Goal: Transaction & Acquisition: Book appointment/travel/reservation

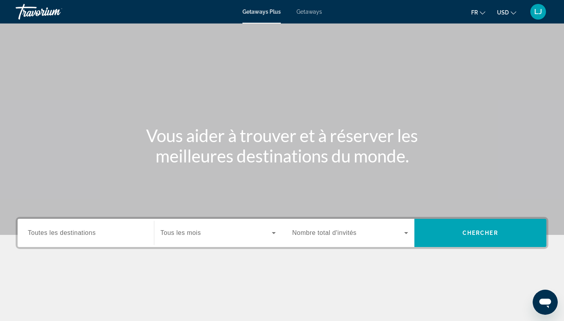
click at [321, 230] on span "Nombre total d'invités" at bounding box center [324, 232] width 64 height 7
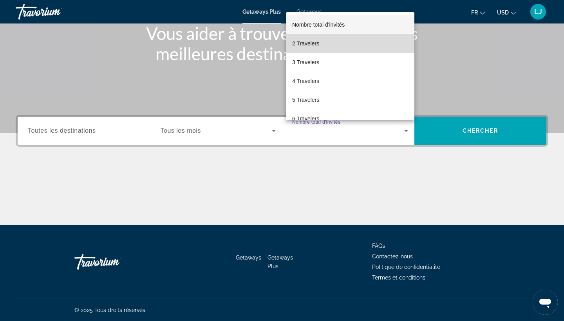
click at [324, 46] on mat-option "2 Travelers" at bounding box center [350, 43] width 128 height 19
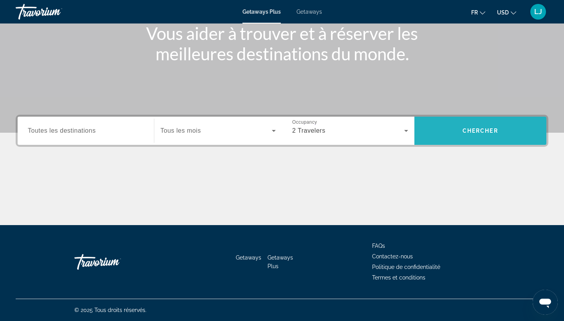
click at [498, 136] on span "Search" at bounding box center [480, 130] width 132 height 19
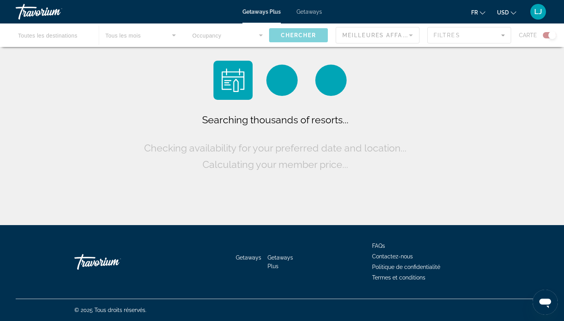
click at [513, 13] on icon "Change currency" at bounding box center [512, 12] width 5 height 3
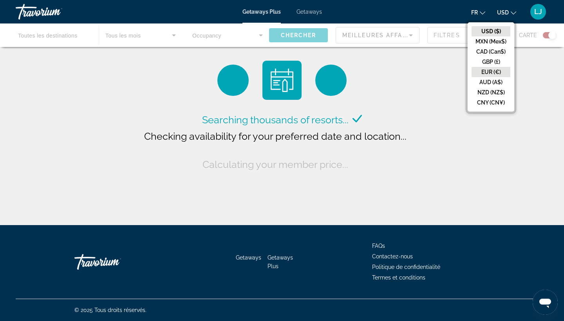
click at [498, 73] on button "EUR (€)" at bounding box center [490, 72] width 39 height 10
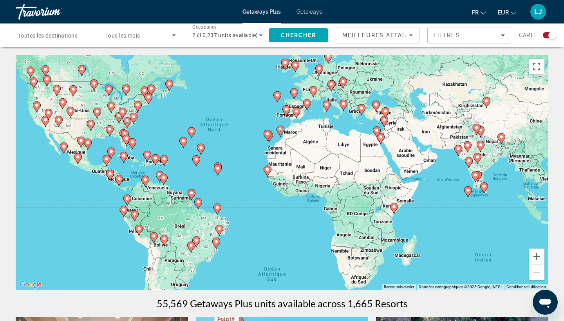
drag, startPoint x: 294, startPoint y: 167, endPoint x: 250, endPoint y: 131, distance: 57.0
click at [250, 131] on div "Pour activer le glissement avec le clavier, appuyez sur Alt+Entrée. Une fois ce…" at bounding box center [282, 172] width 532 height 235
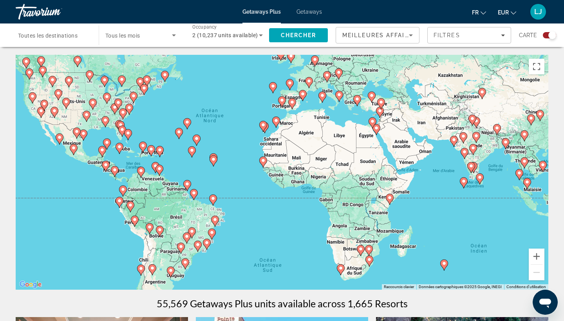
drag, startPoint x: 460, startPoint y: 212, endPoint x: 455, endPoint y: 203, distance: 10.3
click at [455, 203] on div "Pour activer le glissement avec le clavier, appuyez sur Alt+Entrée. Une fois ce…" at bounding box center [282, 172] width 532 height 235
click at [165, 36] on span "Search widget" at bounding box center [138, 35] width 67 height 9
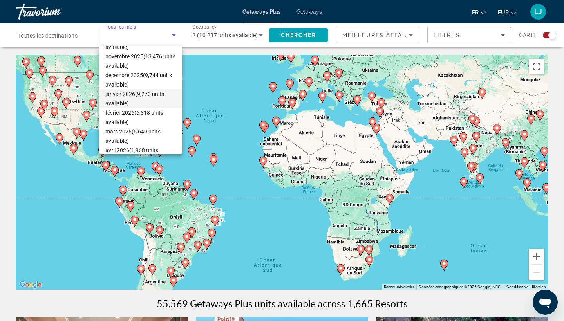
scroll to position [46, 0]
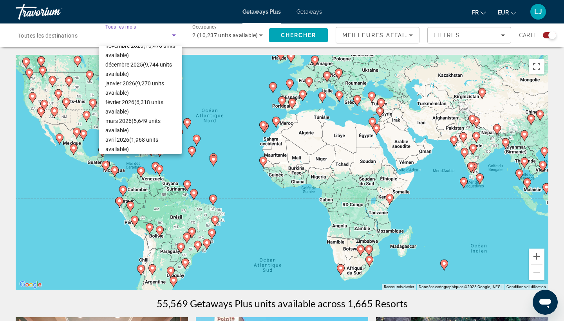
click at [252, 190] on div at bounding box center [282, 160] width 564 height 321
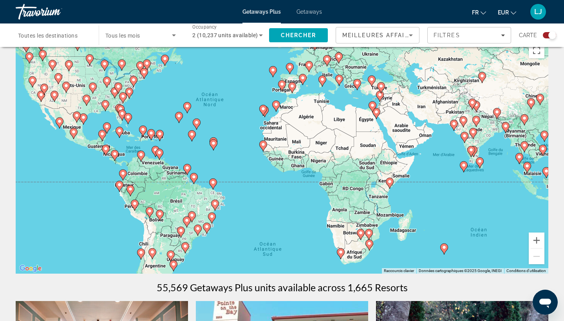
scroll to position [15, 0]
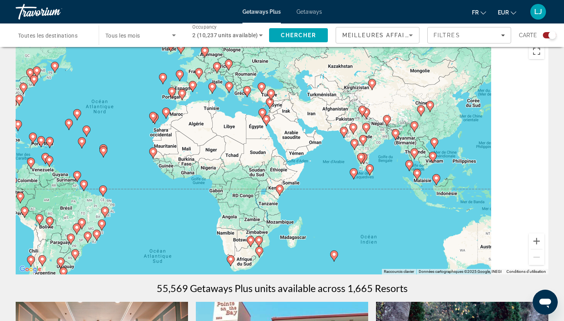
drag, startPoint x: 439, startPoint y: 204, endPoint x: 305, endPoint y: 213, distance: 134.2
click at [305, 213] on div "Pour activer le glissement avec le clavier, appuyez sur Alt+Entrée. Une fois ce…" at bounding box center [282, 157] width 532 height 235
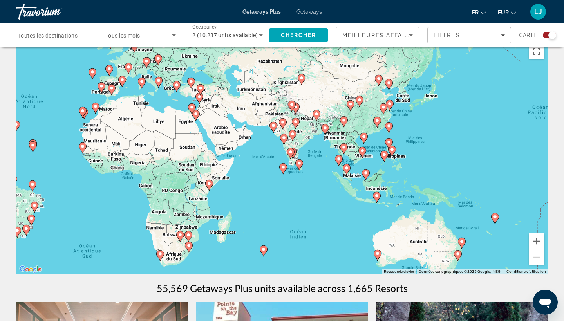
drag, startPoint x: 434, startPoint y: 196, endPoint x: 386, endPoint y: 187, distance: 48.5
click at [386, 187] on div "Pour activer le glissement avec le clavier, appuyez sur Alt+Entrée. Une fois ce…" at bounding box center [282, 157] width 532 height 235
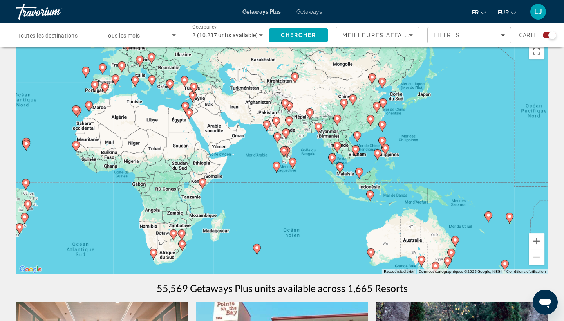
drag, startPoint x: 427, startPoint y: 188, endPoint x: 382, endPoint y: 188, distance: 45.4
click at [382, 188] on div "Pour activer le glissement avec le clavier, appuyez sur Alt+Entrée. Une fois ce…" at bounding box center [282, 157] width 532 height 235
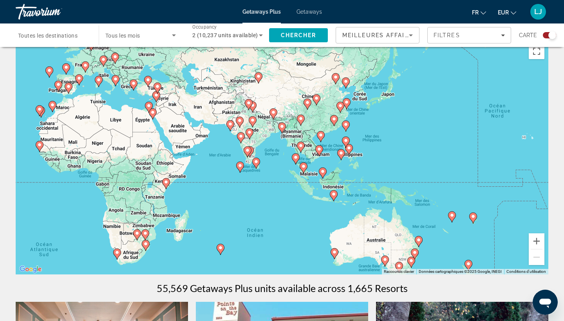
click at [451, 217] on image "Main content" at bounding box center [451, 215] width 5 height 5
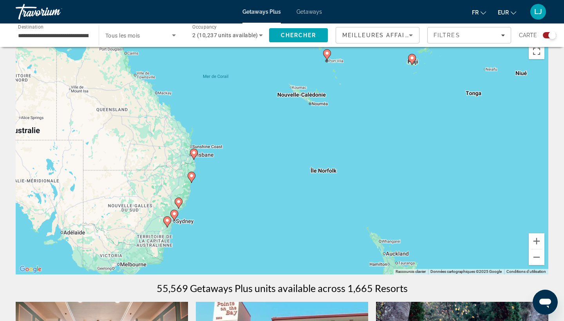
drag, startPoint x: 347, startPoint y: 171, endPoint x: 382, endPoint y: 42, distance: 133.8
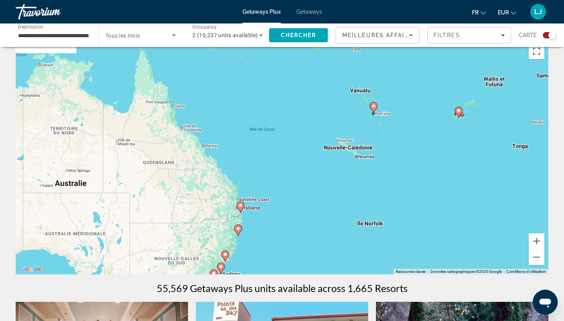
drag, startPoint x: 409, startPoint y: 93, endPoint x: 494, endPoint y: 243, distance: 173.0
click at [494, 243] on div "Pour activer le glissement avec le clavier, appuyez sur Alt+Entrée. Une fois ce…" at bounding box center [282, 157] width 532 height 235
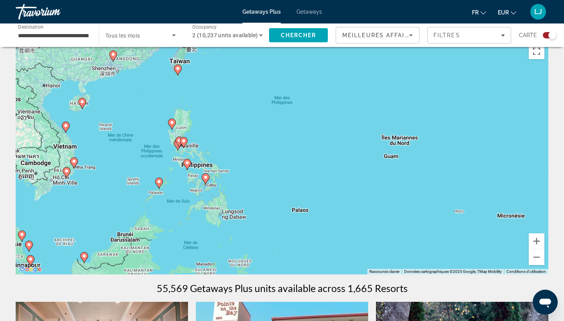
drag, startPoint x: 471, startPoint y: 245, endPoint x: 534, endPoint y: 232, distance: 63.6
click at [534, 232] on div "Pour activer le glissement avec le clavier, appuyez sur Alt+Entrée. Une fois ce…" at bounding box center [282, 157] width 532 height 235
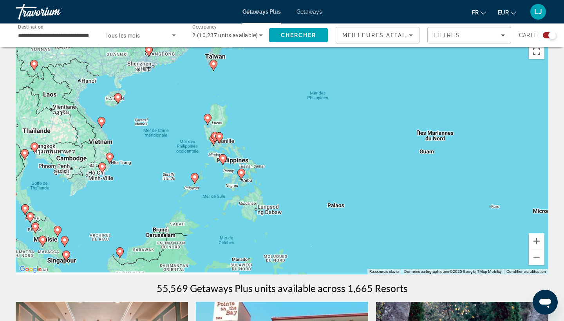
drag, startPoint x: 250, startPoint y: 198, endPoint x: 289, endPoint y: 192, distance: 39.6
click at [289, 192] on div "Pour activer le glissement avec le clavier, appuyez sur Alt+Entrée. Une fois ce…" at bounding box center [282, 157] width 532 height 235
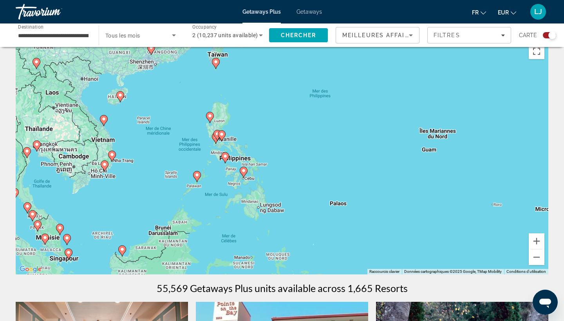
click at [226, 157] on image "Main content" at bounding box center [225, 156] width 5 height 5
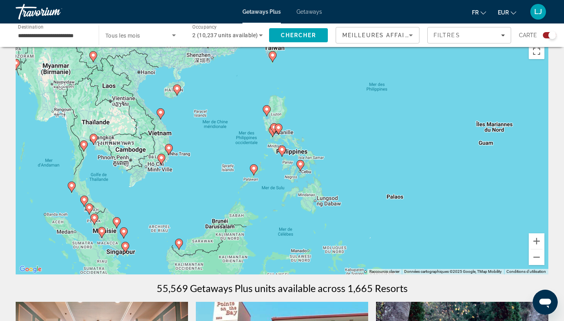
click at [302, 165] on image "Main content" at bounding box center [300, 164] width 5 height 5
type input "**********"
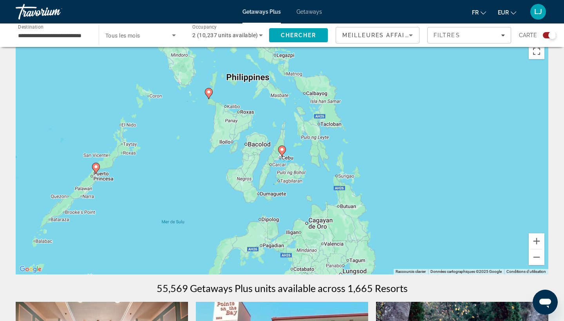
click at [210, 94] on icon "Main content" at bounding box center [208, 93] width 7 height 10
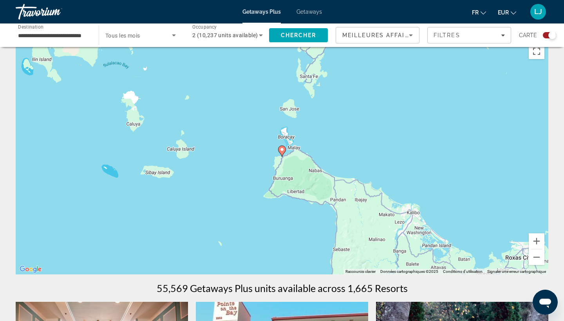
click at [282, 152] on icon "Main content" at bounding box center [281, 151] width 7 height 10
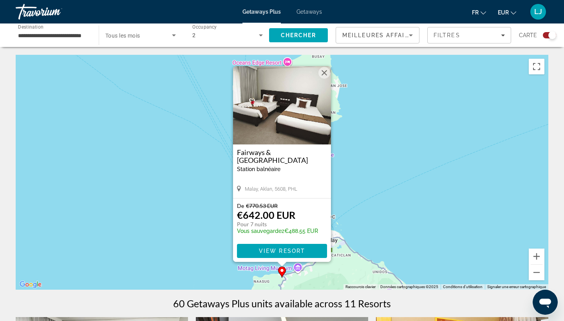
click at [326, 77] on button "Fermer" at bounding box center [324, 73] width 12 height 12
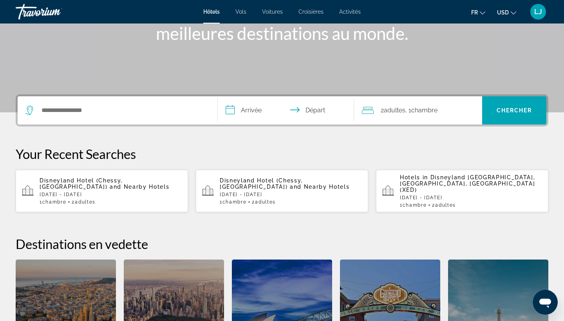
scroll to position [126, 0]
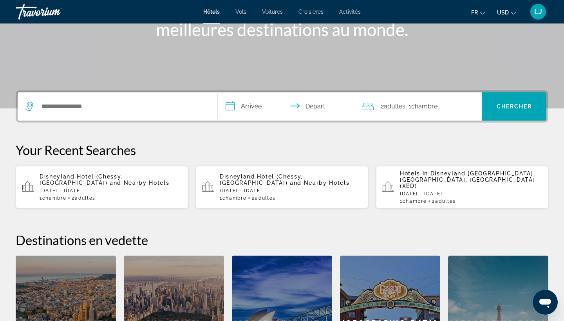
click at [257, 110] on input "**********" at bounding box center [287, 107] width 139 height 31
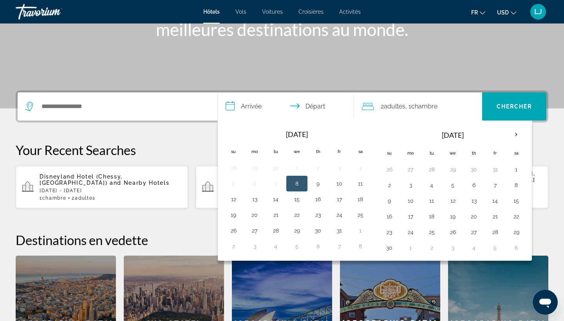
scroll to position [191, 0]
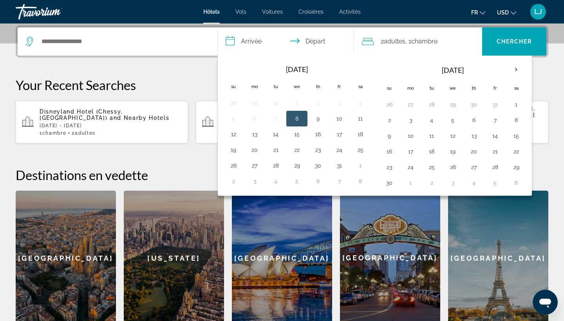
click at [183, 151] on div "**********" at bounding box center [282, 175] width 564 height 300
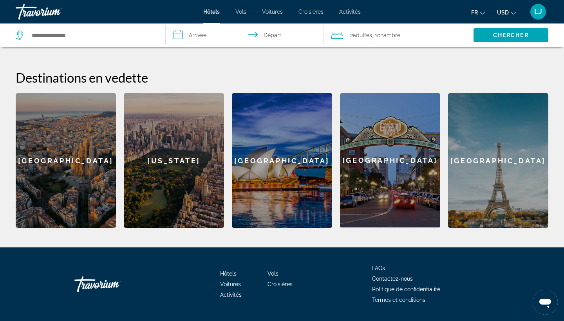
scroll to position [294, 0]
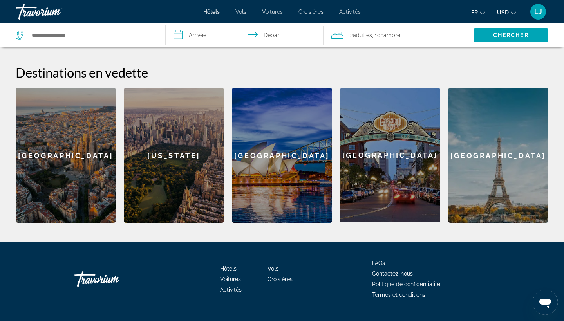
click at [505, 111] on div "Paris" at bounding box center [498, 155] width 100 height 135
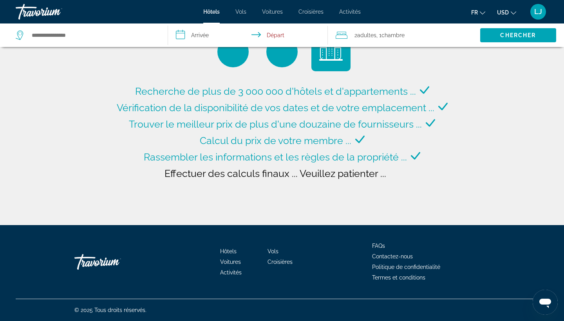
type input "**********"
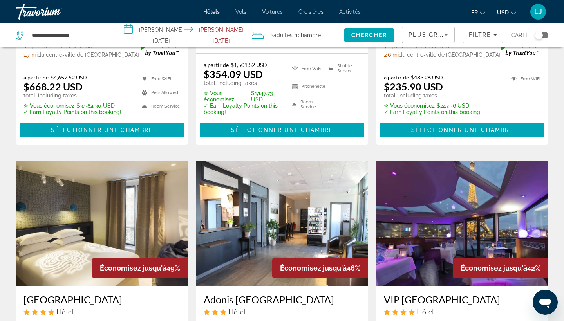
scroll to position [81, 0]
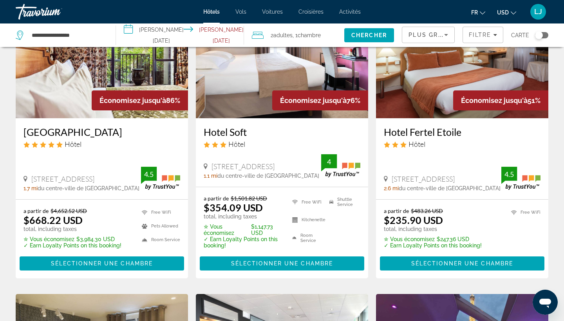
click at [166, 35] on input "**********" at bounding box center [181, 36] width 131 height 26
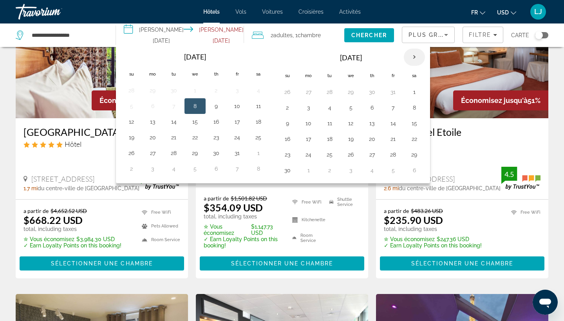
click at [417, 61] on th "Next month" at bounding box center [414, 57] width 21 height 17
click at [213, 95] on td "4" at bounding box center [215, 92] width 21 height 16
click at [243, 91] on button "5" at bounding box center [237, 92] width 13 height 11
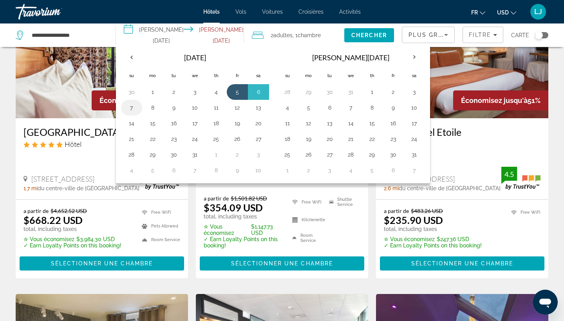
click at [137, 108] on button "7" at bounding box center [131, 107] width 13 height 11
type input "**********"
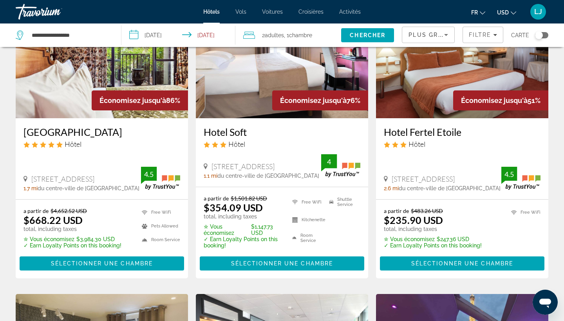
click at [505, 9] on span "USD" at bounding box center [503, 12] width 12 height 6
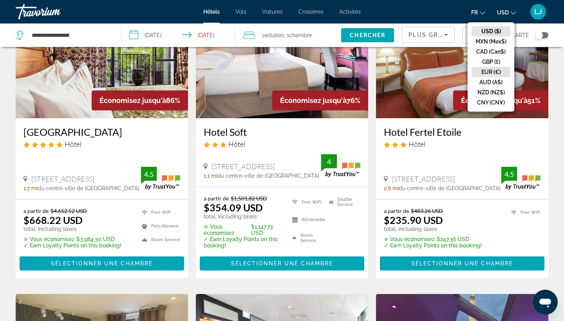
click at [490, 73] on button "EUR (€)" at bounding box center [490, 72] width 39 height 10
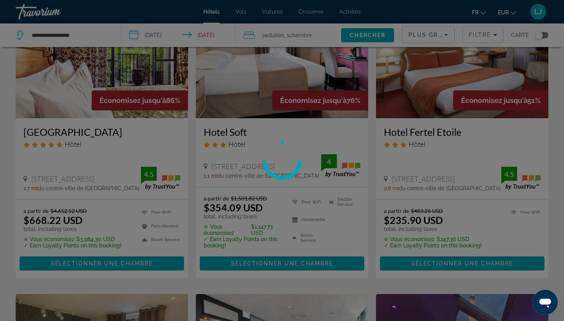
scroll to position [0, 0]
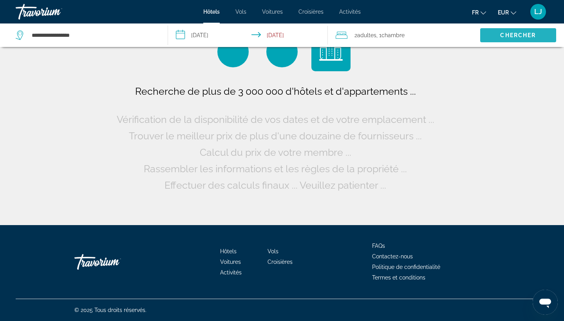
click at [517, 32] on span "Chercher" at bounding box center [518, 35] width 36 height 6
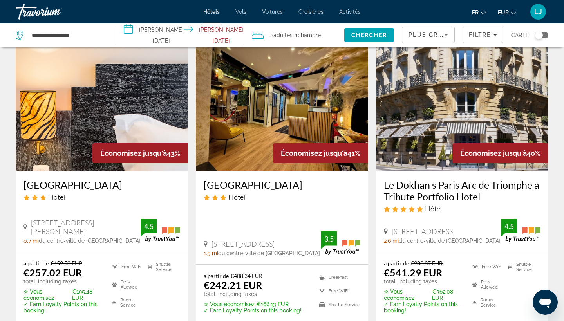
scroll to position [317, 0]
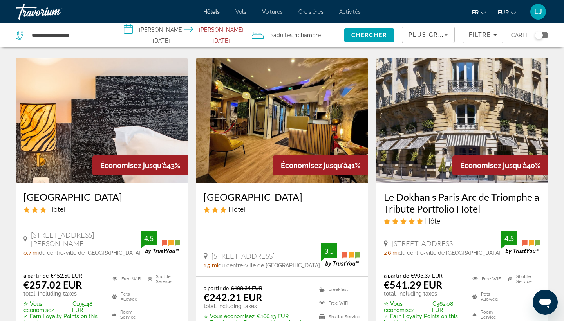
click at [356, 123] on img "Main content" at bounding box center [282, 120] width 172 height 125
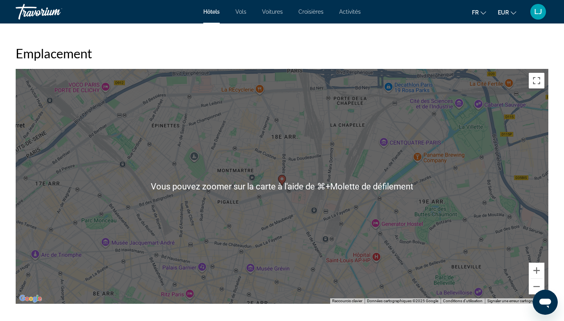
scroll to position [712, 0]
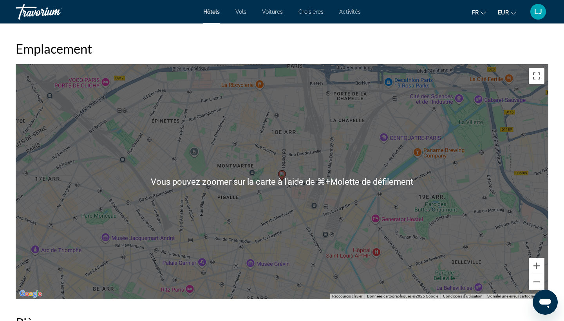
scroll to position [726, 0]
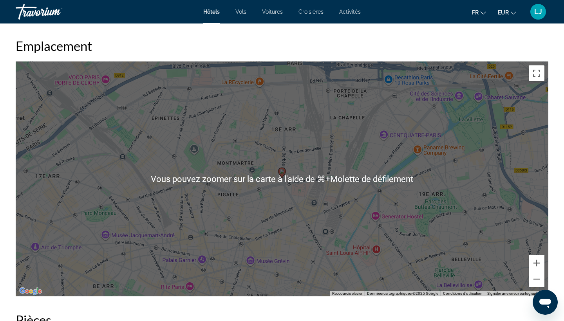
click at [279, 236] on div "Pour activer le glissement avec le clavier, appuyez sur Alt+Entrée. Une fois ce…" at bounding box center [282, 178] width 532 height 235
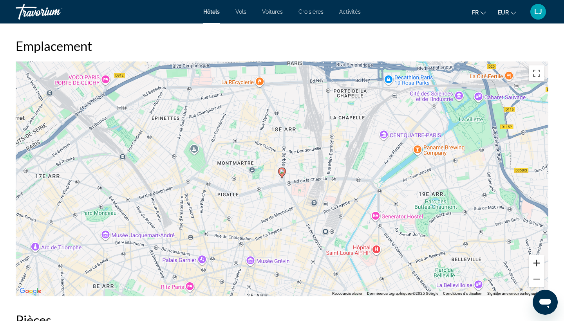
click at [541, 260] on button "Zoom avant" at bounding box center [536, 263] width 16 height 16
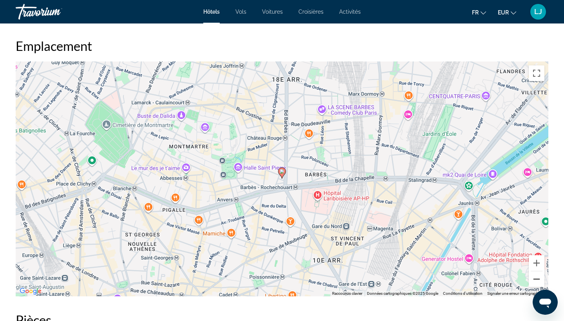
click at [538, 281] on button "Zoom arrière" at bounding box center [536, 279] width 16 height 16
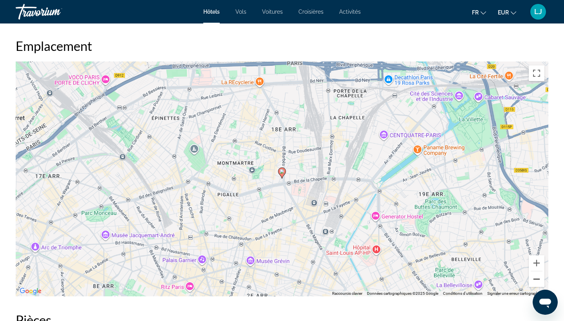
click at [538, 281] on button "Zoom arrière" at bounding box center [536, 279] width 16 height 16
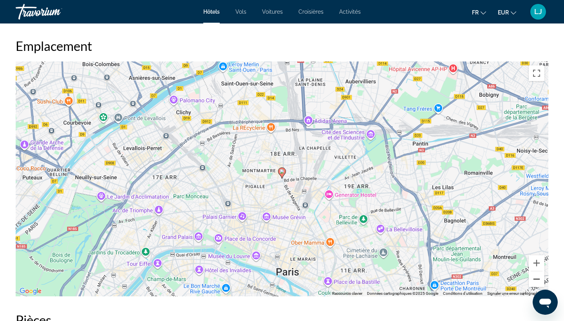
click at [538, 281] on button "Zoom arrière" at bounding box center [536, 279] width 16 height 16
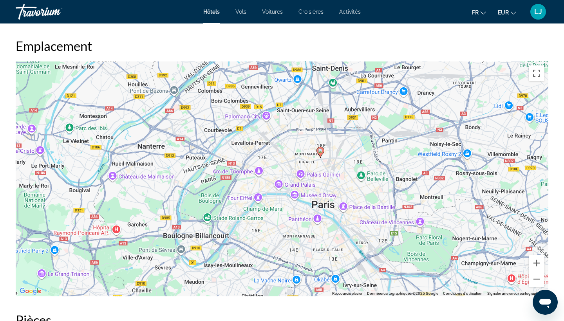
drag, startPoint x: 414, startPoint y: 256, endPoint x: 452, endPoint y: 234, distance: 43.8
click at [452, 234] on div "Pour activer le glissement avec le clavier, appuyez sur Alt+Entrée. Une fois ce…" at bounding box center [282, 178] width 532 height 235
click at [537, 265] on button "Zoom avant" at bounding box center [536, 263] width 16 height 16
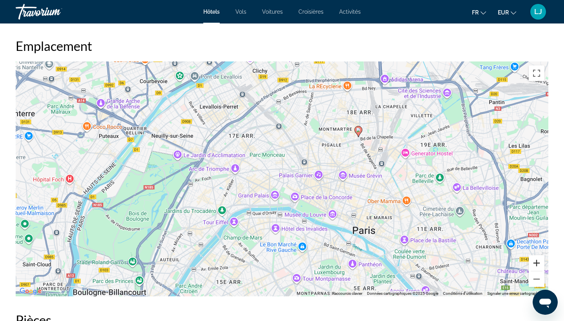
click at [537, 265] on button "Zoom avant" at bounding box center [536, 263] width 16 height 16
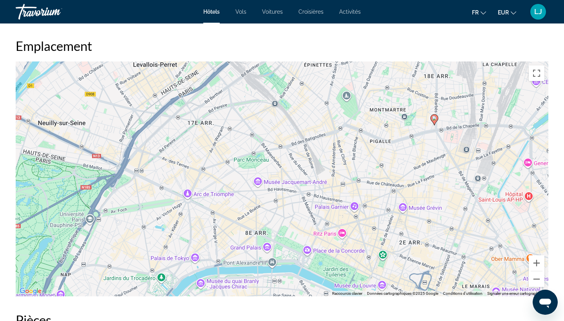
drag, startPoint x: 479, startPoint y: 216, endPoint x: 478, endPoint y: 248, distance: 31.3
click at [478, 248] on div "Pour activer le glissement avec le clavier, appuyez sur Alt+Entrée. Une fois ce…" at bounding box center [282, 178] width 532 height 235
click at [530, 265] on button "Zoom avant" at bounding box center [536, 263] width 16 height 16
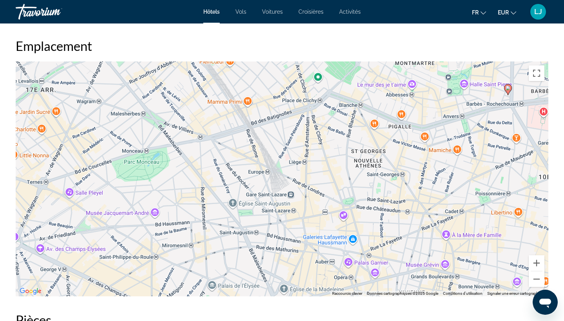
drag, startPoint x: 498, startPoint y: 232, endPoint x: 418, endPoint y: 253, distance: 82.7
click at [418, 253] on div "Pour activer le glissement avec le clavier, appuyez sur Alt+Entrée. Une fois ce…" at bounding box center [282, 178] width 532 height 235
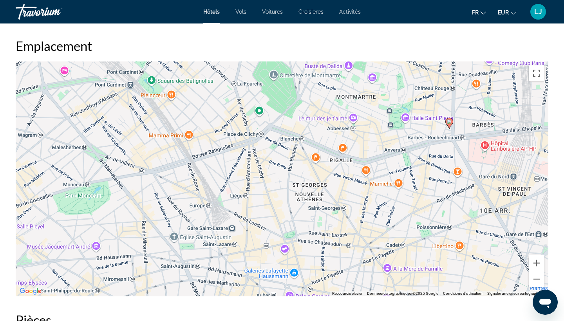
drag, startPoint x: 416, startPoint y: 184, endPoint x: 357, endPoint y: 219, distance: 69.3
click at [357, 219] on div "Pour activer le glissement avec le clavier, appuyez sur Alt+Entrée. Une fois ce…" at bounding box center [282, 178] width 532 height 235
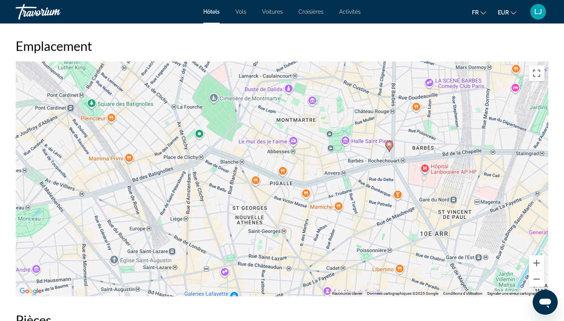
drag, startPoint x: 357, startPoint y: 219, endPoint x: 296, endPoint y: 242, distance: 65.3
click at [296, 242] on div "Pour activer le glissement avec le clavier, appuyez sur Alt+Entrée. Une fois ce…" at bounding box center [282, 178] width 532 height 235
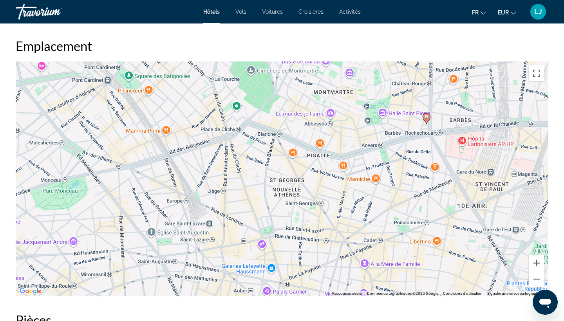
drag, startPoint x: 353, startPoint y: 182, endPoint x: 391, endPoint y: 153, distance: 47.8
click at [391, 153] on div "Pour activer le glissement avec le clavier, appuyez sur Alt+Entrée. Une fois ce…" at bounding box center [282, 178] width 532 height 235
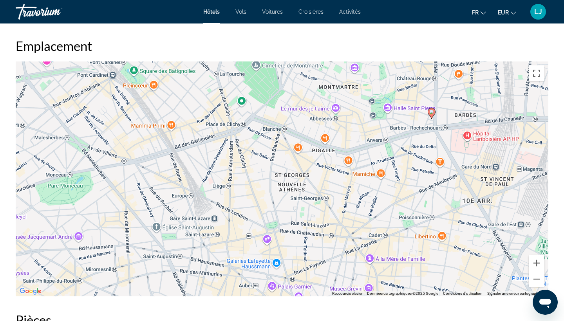
drag, startPoint x: 361, startPoint y: 186, endPoint x: 366, endPoint y: 181, distance: 8.0
click at [366, 181] on div "Pour activer le glissement avec le clavier, appuyez sur Alt+Entrée. Une fois ce…" at bounding box center [282, 178] width 532 height 235
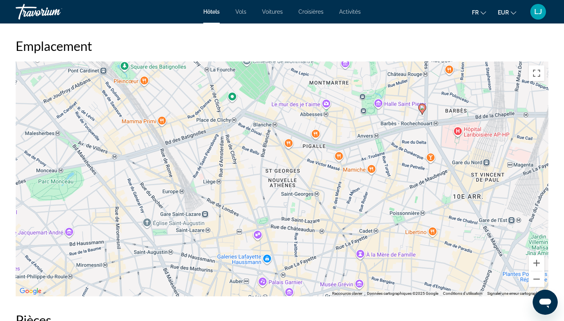
drag, startPoint x: 319, startPoint y: 246, endPoint x: 309, endPoint y: 242, distance: 11.1
click at [309, 242] on div "Pour activer le glissement avec le clavier, appuyez sur Alt+Entrée. Une fois ce…" at bounding box center [282, 178] width 532 height 235
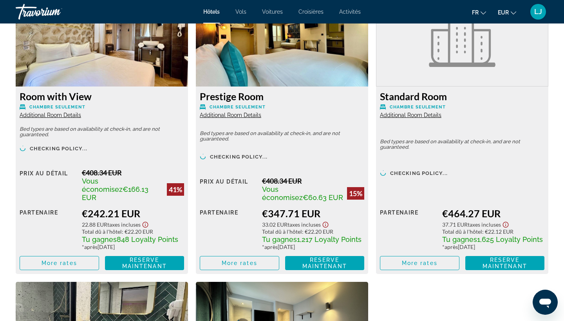
scroll to position [1124, 0]
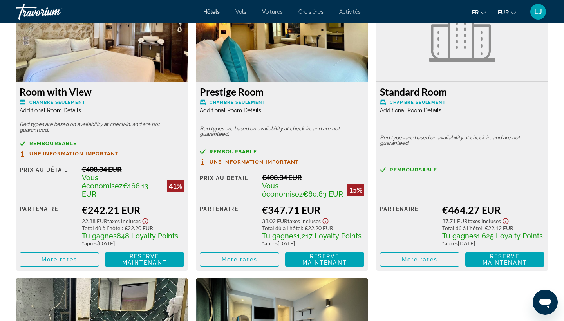
click at [108, 154] on span "Une information important" at bounding box center [74, 153] width 90 height 5
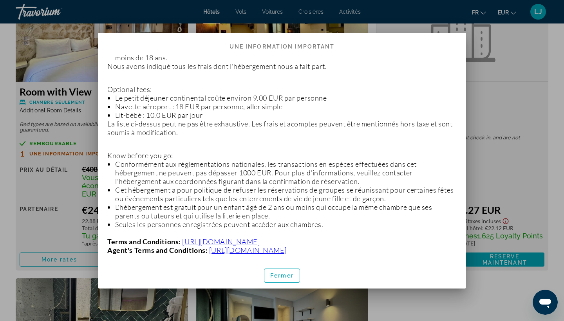
scroll to position [0, 0]
click at [287, 272] on span "button" at bounding box center [281, 275] width 35 height 19
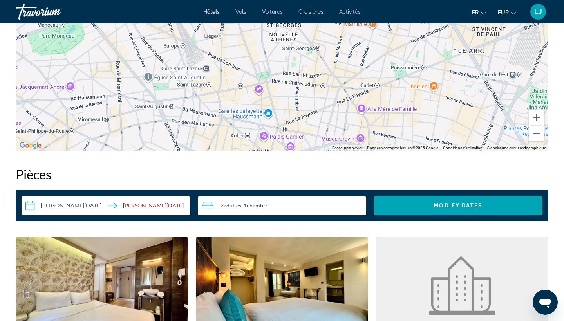
scroll to position [865, 0]
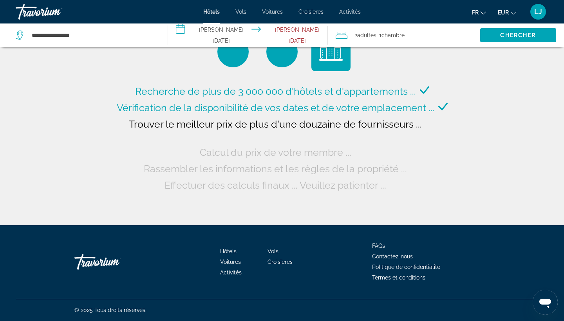
click at [228, 37] on input "**********" at bounding box center [249, 36] width 163 height 26
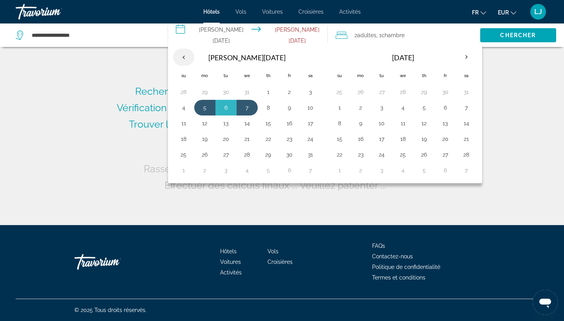
click at [186, 58] on th "Previous month" at bounding box center [183, 57] width 21 height 17
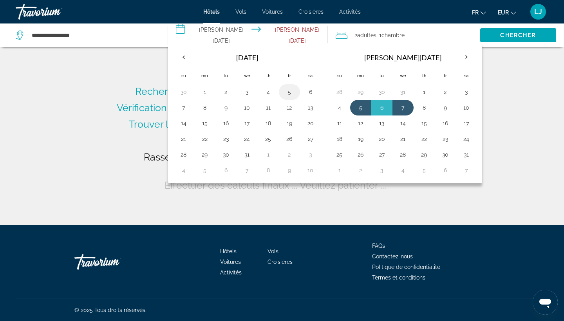
click at [285, 97] on button "5" at bounding box center [289, 92] width 13 height 11
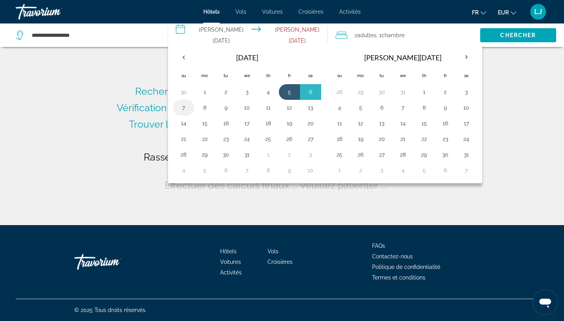
click at [185, 110] on button "7" at bounding box center [183, 107] width 13 height 11
type input "**********"
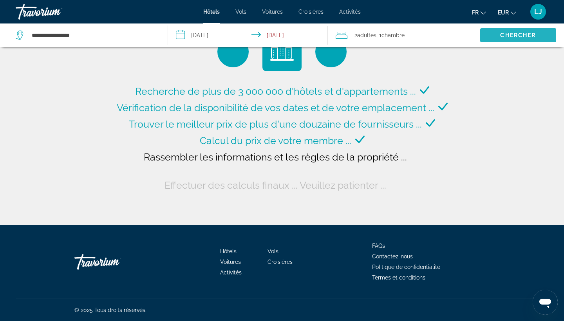
click at [490, 36] on span "Search" at bounding box center [518, 35] width 76 height 19
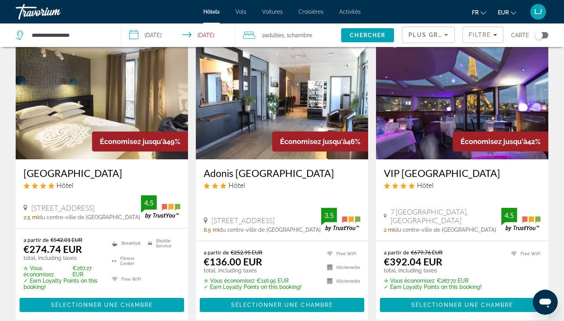
scroll to position [342, 0]
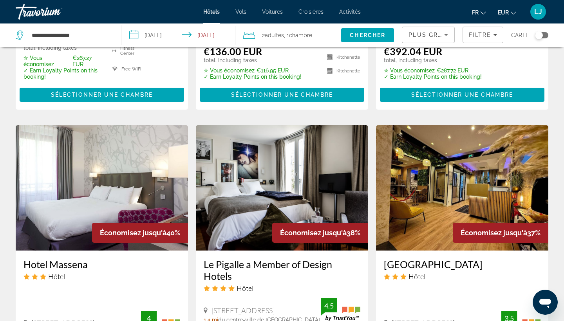
scroll to position [551, 0]
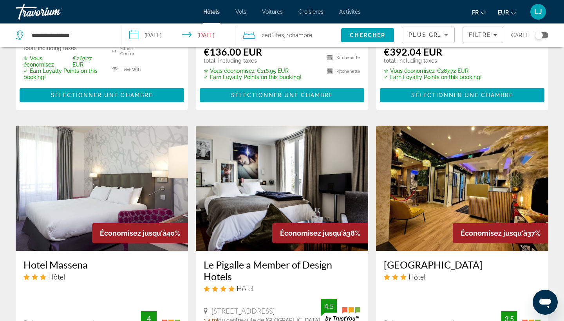
click at [289, 93] on span "Sélectionner une chambre" at bounding box center [282, 95] width 102 height 6
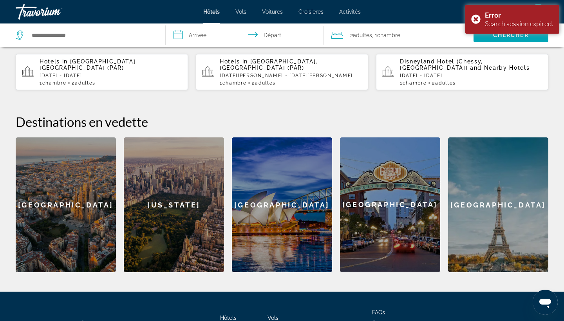
scroll to position [246, 0]
